Goal: Task Accomplishment & Management: Use online tool/utility

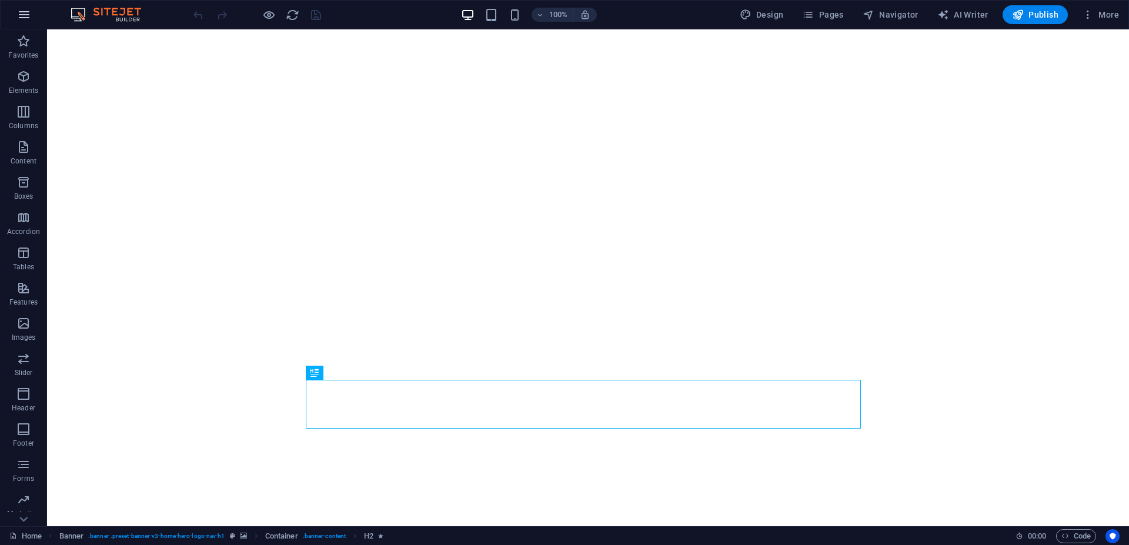
click at [22, 15] on icon "button" at bounding box center [24, 15] width 14 height 14
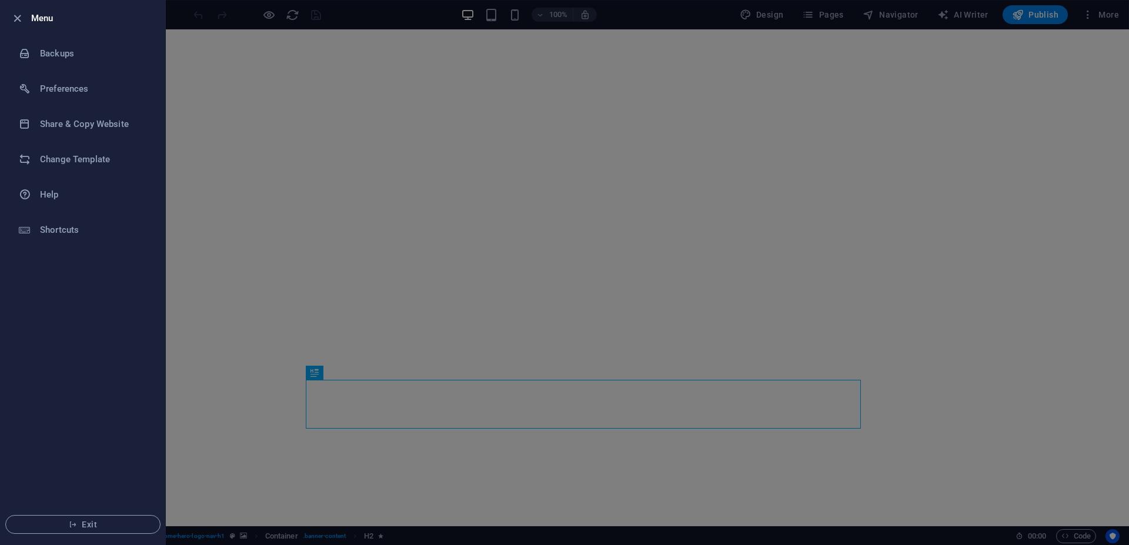
click at [22, 15] on icon "button" at bounding box center [18, 19] width 14 height 14
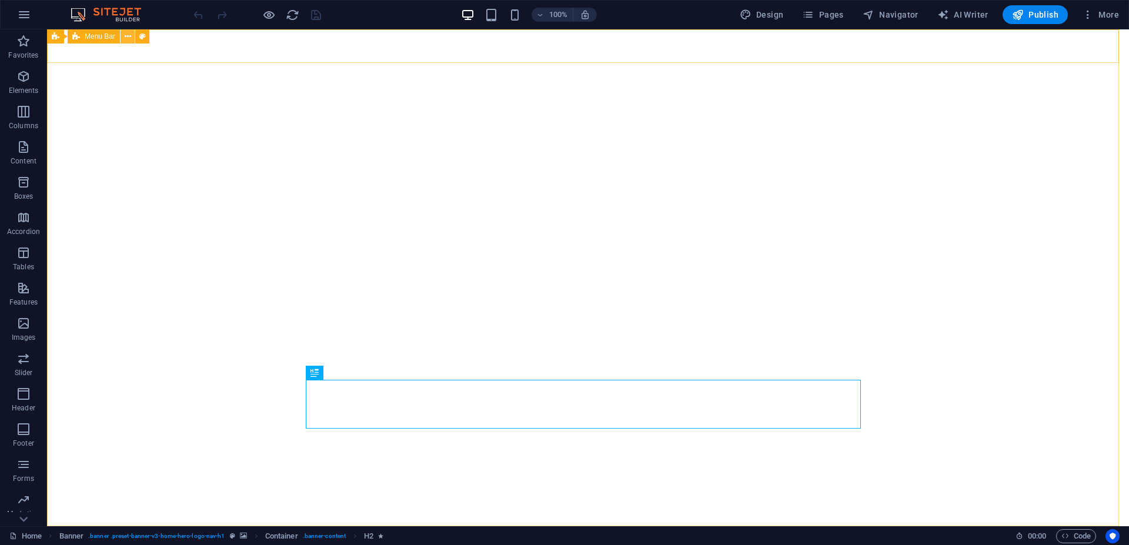
click at [126, 34] on icon at bounding box center [128, 37] width 6 height 12
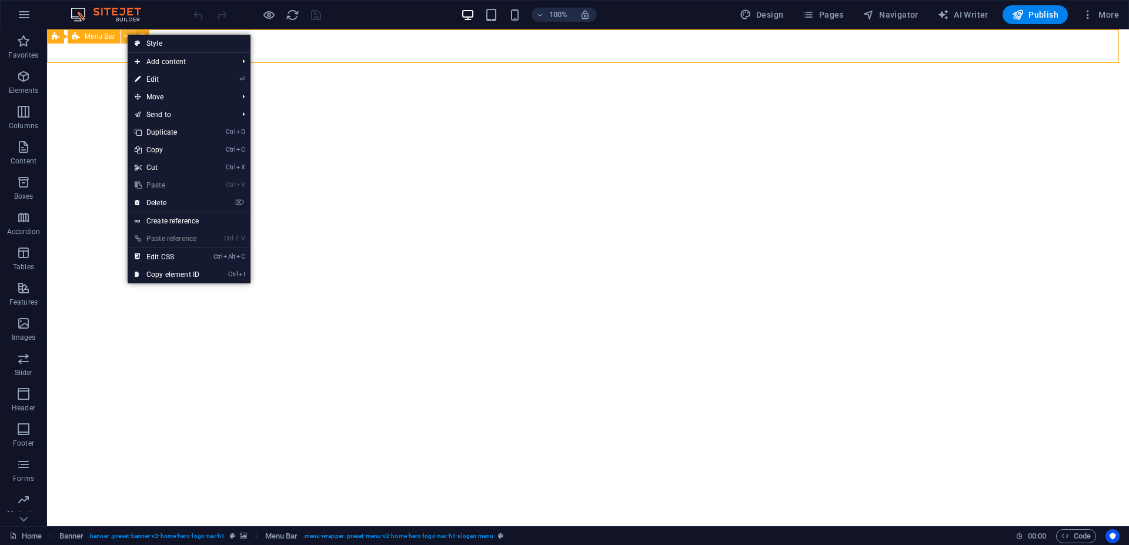
click at [126, 34] on icon at bounding box center [128, 37] width 6 height 12
click at [27, 300] on p "Images" at bounding box center [24, 304] width 24 height 9
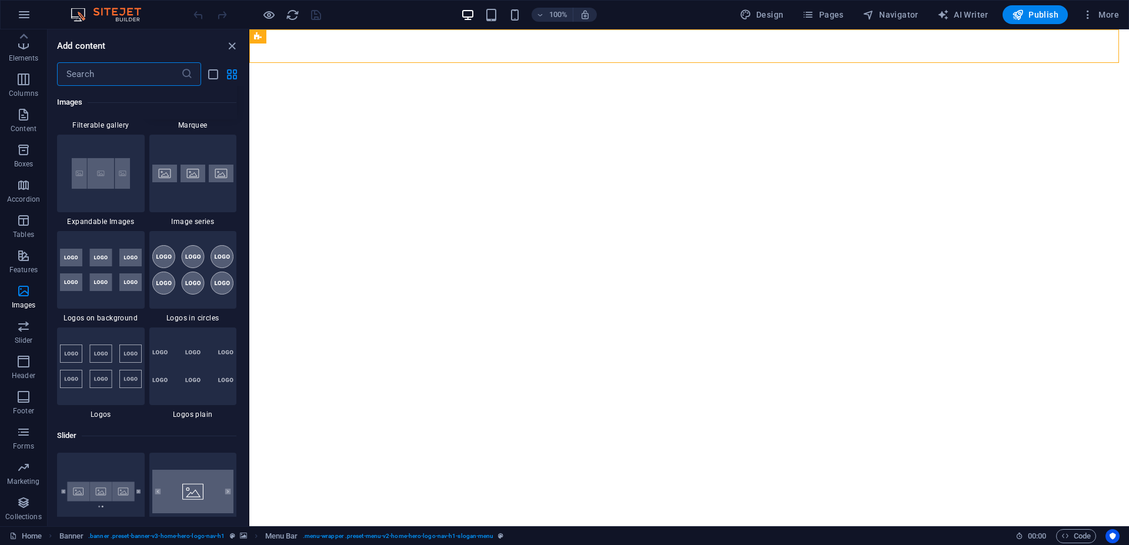
scroll to position [6279, 0]
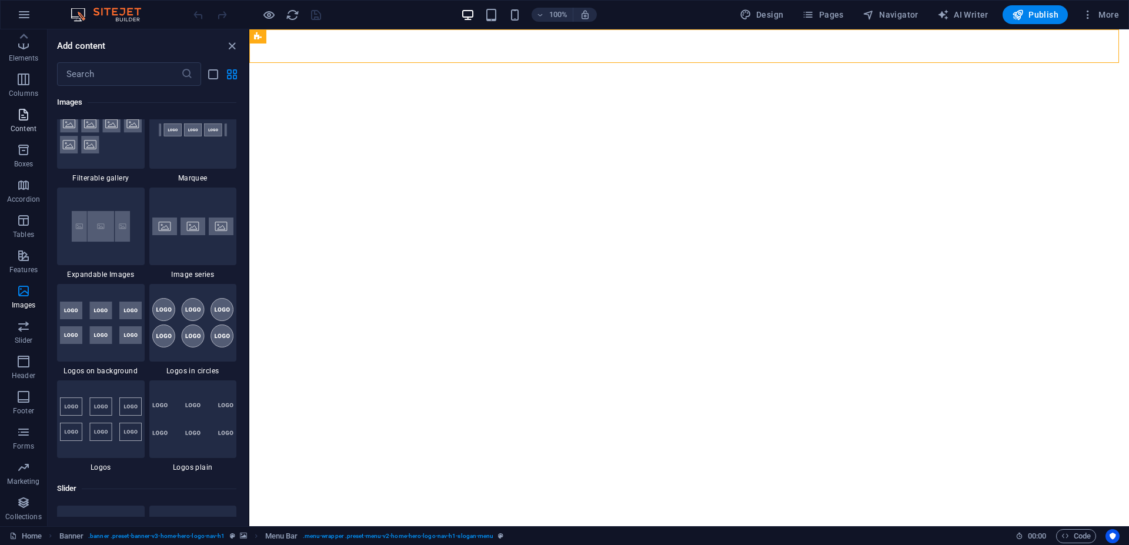
click at [21, 119] on icon "button" at bounding box center [23, 115] width 14 height 14
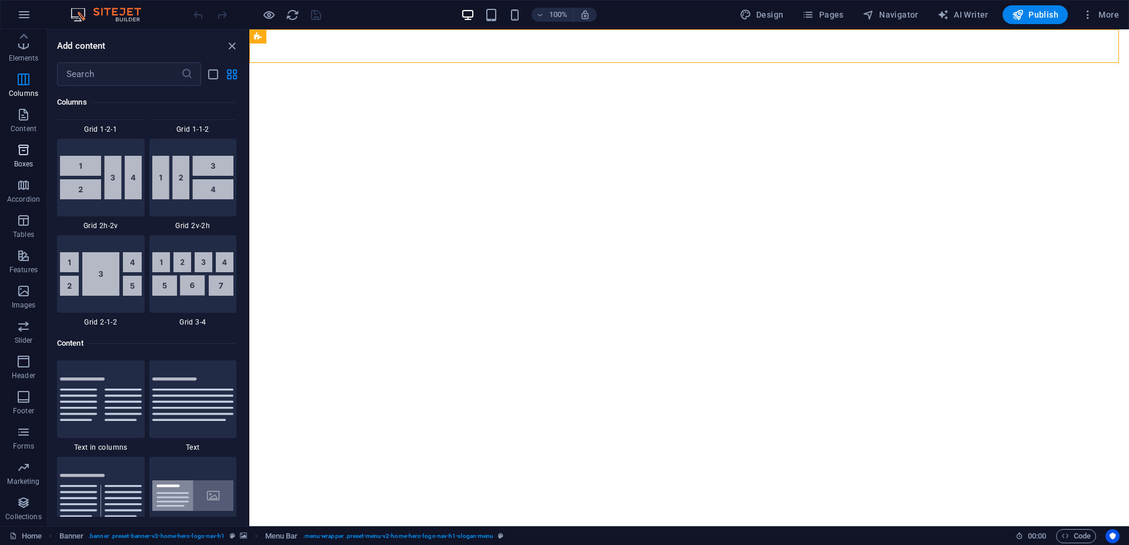
scroll to position [0, 0]
click at [392, 14] on div "100% Design Pages Navigator AI Writer Publish More" at bounding box center [657, 14] width 932 height 19
click at [1094, 15] on span "More" at bounding box center [1100, 15] width 37 height 12
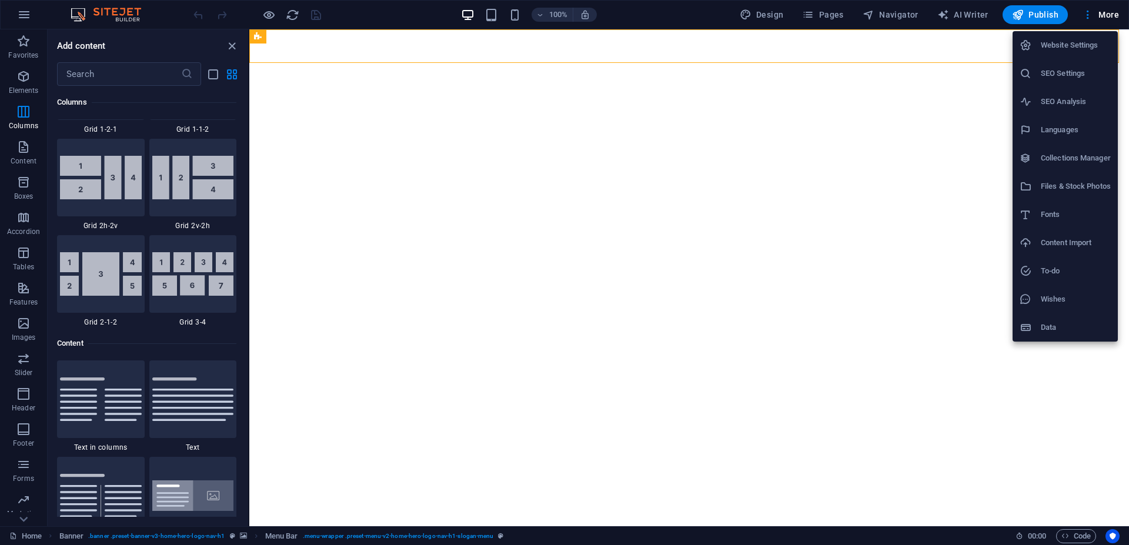
click at [1068, 183] on h6 "Files & Stock Photos" at bounding box center [1076, 186] width 70 height 14
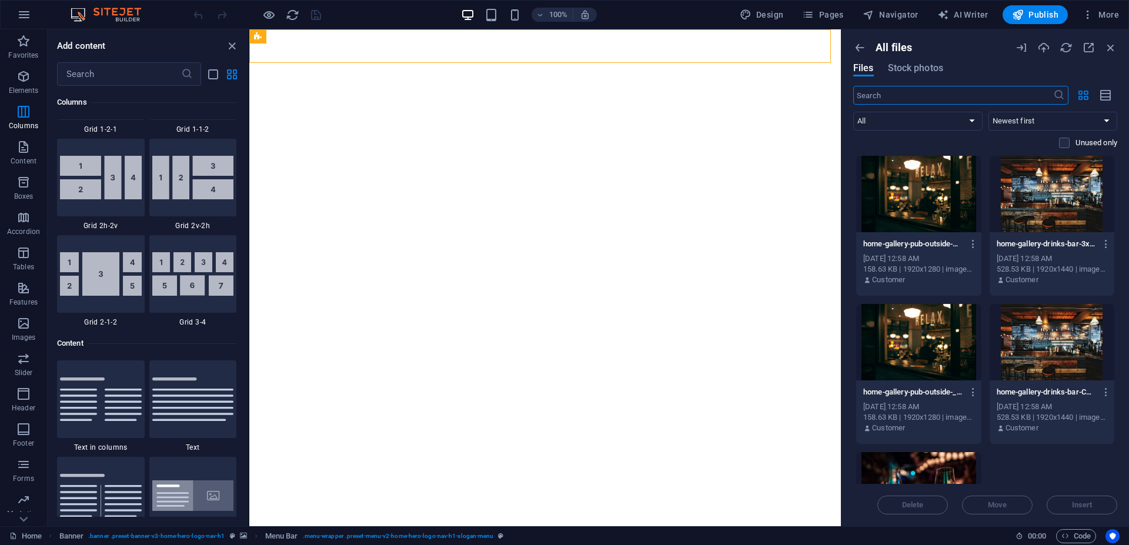
scroll to position [109, 0]
